Goal: Information Seeking & Learning: Understand process/instructions

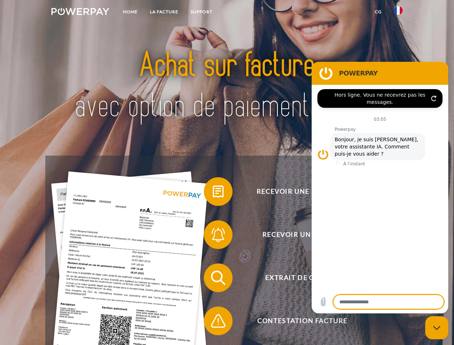
click at [80, 13] on img at bounding box center [80, 11] width 58 height 7
click at [398, 13] on img at bounding box center [398, 10] width 9 height 9
click at [378, 12] on link "CG" at bounding box center [378, 11] width 19 height 13
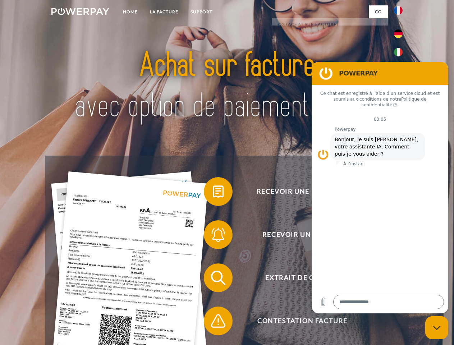
click at [213, 193] on span at bounding box center [207, 191] width 36 height 36
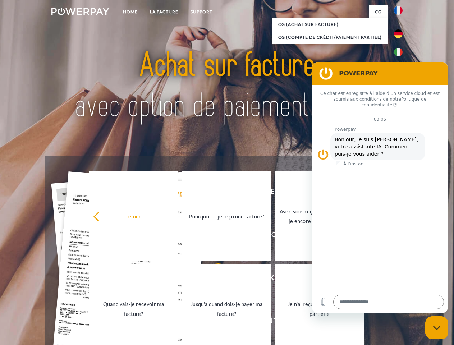
click at [213, 236] on link "Pourquoi ai-je reçu une facture?" at bounding box center [226, 216] width 89 height 90
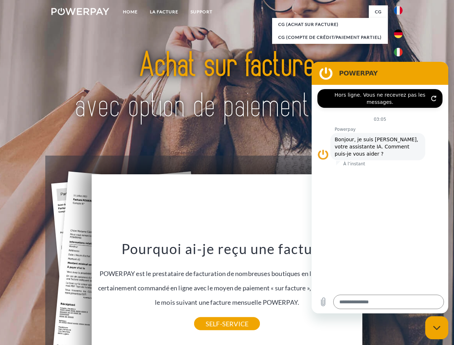
click at [213, 279] on div "Pourquoi ai-je reçu une facture? POWERPAY est le prestataire de facturation de …" at bounding box center [227, 282] width 262 height 84
click at [213, 322] on link "SELF-SERVICE" at bounding box center [227, 323] width 66 height 13
click at [436, 328] on icon "Fermer la fenêtre de messagerie" at bounding box center [437, 327] width 8 height 5
type textarea "*"
